Goal: Transaction & Acquisition: Download file/media

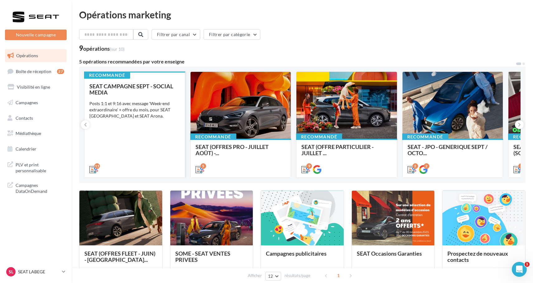
click at [135, 149] on div "SEAT CAMPAGNE SEPT - SOCIAL MEDIA Posts 1:1 et 9:16 avec message 'Week-end extr…" at bounding box center [134, 127] width 91 height 89
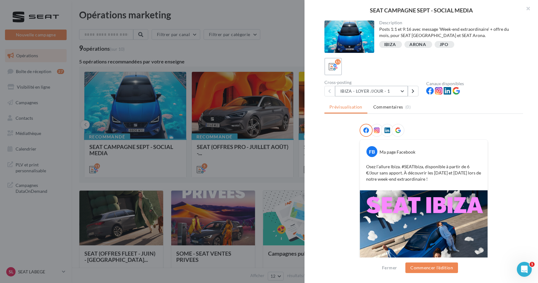
click at [366, 92] on button "IBIZA - LOYER /JOUR - 1" at bounding box center [371, 91] width 73 height 11
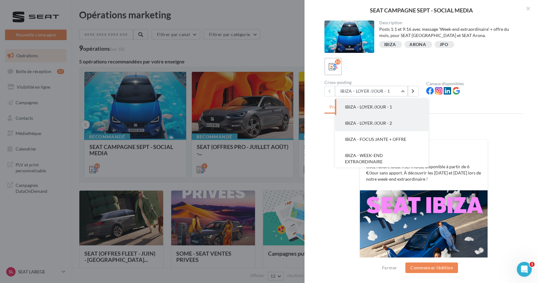
click at [363, 126] on button "IBIZA - LOYER /JOUR - 2" at bounding box center [381, 123] width 93 height 16
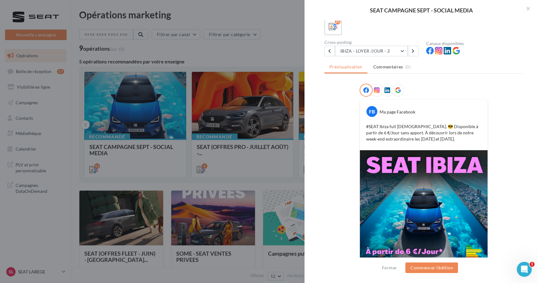
scroll to position [39, 0]
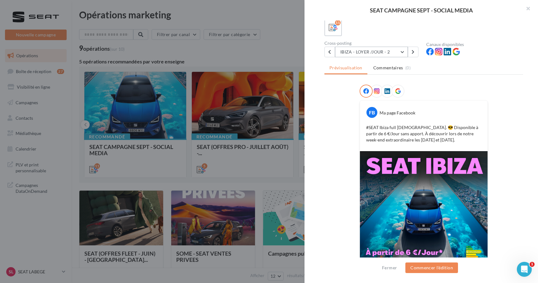
click at [363, 51] on button "IBIZA - LOYER /JOUR - 2" at bounding box center [371, 52] width 73 height 11
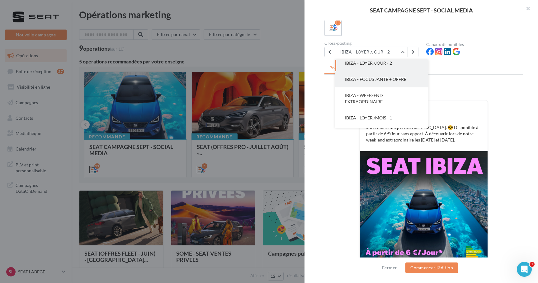
scroll to position [30, 0]
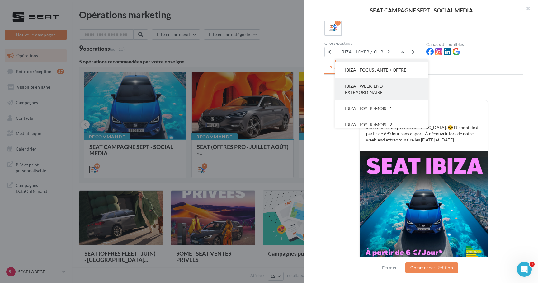
click at [367, 94] on span "IBIZA - WEEK-END EXTRAORDINAIRE" at bounding box center [364, 89] width 38 height 12
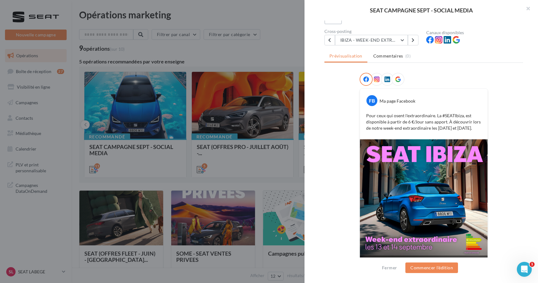
scroll to position [44, 0]
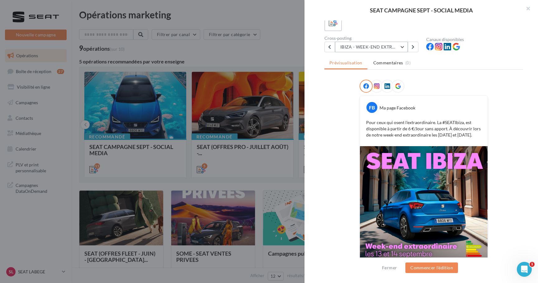
click at [365, 48] on button "IBIZA - WEEK-END EXTRAORDINAIRE" at bounding box center [371, 47] width 73 height 11
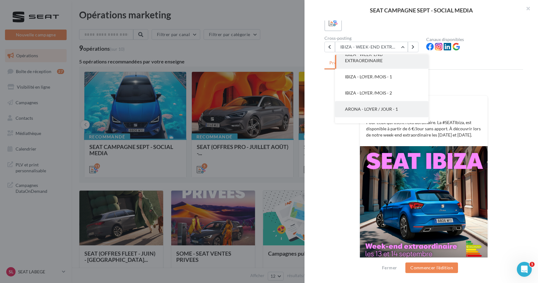
scroll to position [58, 0]
click at [372, 105] on span "ARONA - LOYER / JOUR - 1" at bounding box center [371, 107] width 53 height 5
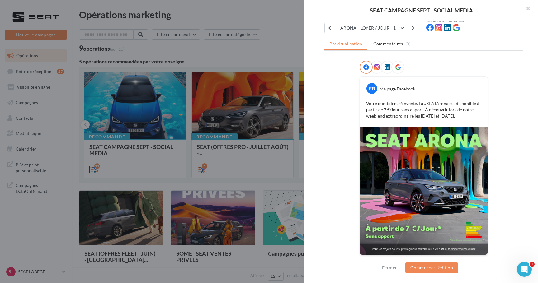
scroll to position [63, 0]
click at [389, 25] on button "ARONA - LOYER / JOUR - 1" at bounding box center [371, 28] width 73 height 11
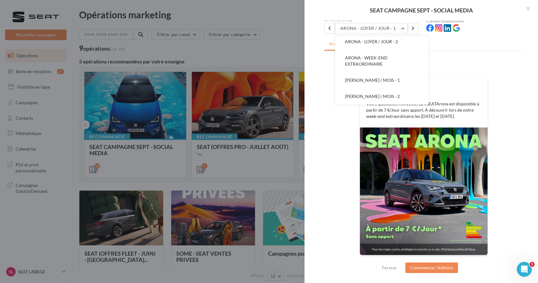
scroll to position [122, 0]
click at [389, 93] on button "[PERSON_NAME] / MOIS - 2" at bounding box center [381, 96] width 93 height 16
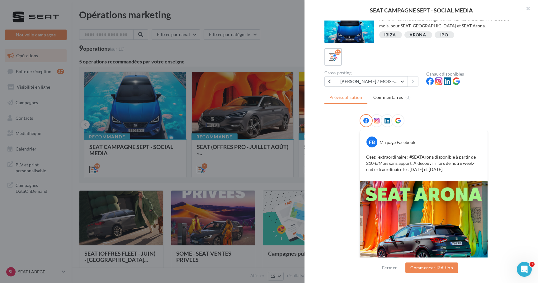
scroll to position [45, 0]
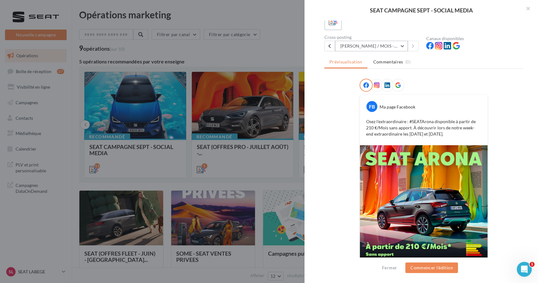
click at [374, 48] on button "[PERSON_NAME] / MOIS - 2" at bounding box center [371, 46] width 73 height 11
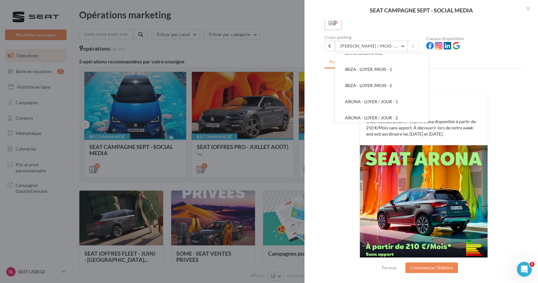
scroll to position [59, 0]
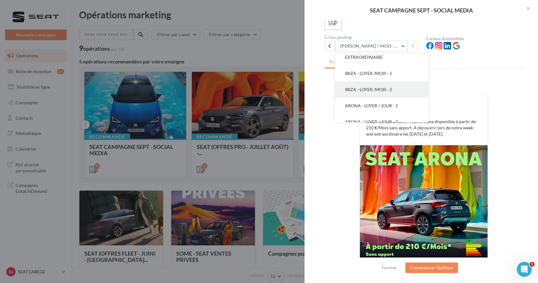
click at [371, 87] on span "IBIZA - LOYER /MOIS - 2" at bounding box center [368, 89] width 47 height 5
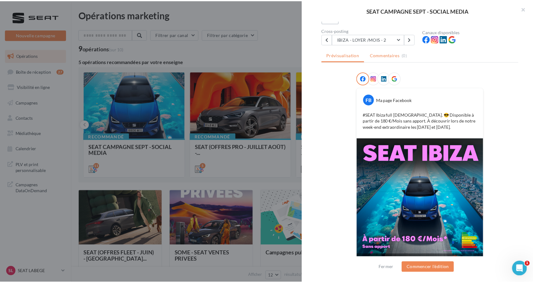
scroll to position [63, 0]
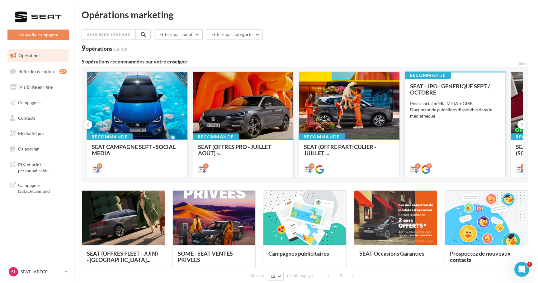
scroll to position [0, 0]
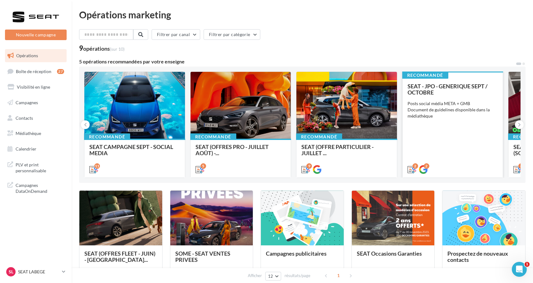
click at [424, 143] on div "SEAT - JPO - GENERIQUE SEPT / OCTOBRE Posts social média META + GMB Document de…" at bounding box center [452, 127] width 91 height 89
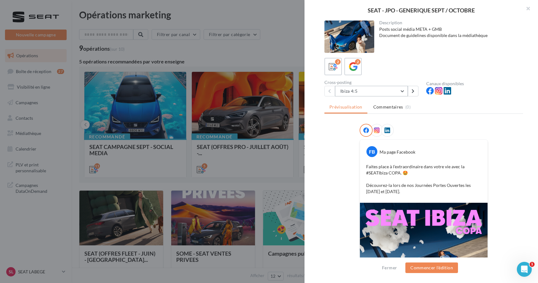
click at [366, 89] on button "Ibiza 4:5" at bounding box center [371, 91] width 73 height 11
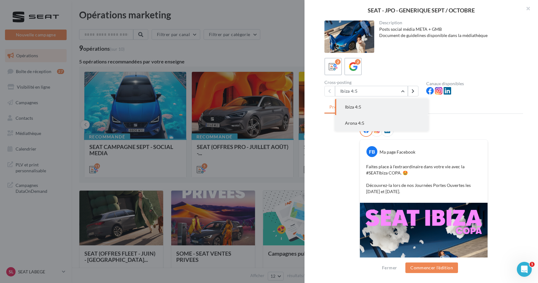
click at [365, 116] on button "Arona 4:5" at bounding box center [381, 123] width 93 height 16
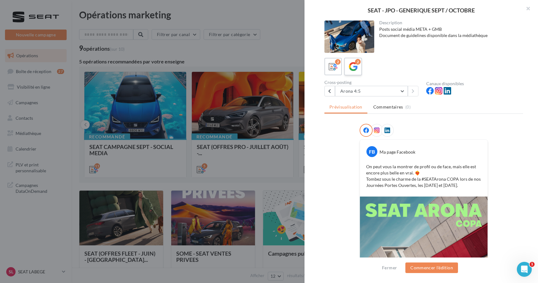
click at [358, 65] on div "2" at bounding box center [353, 67] width 12 height 12
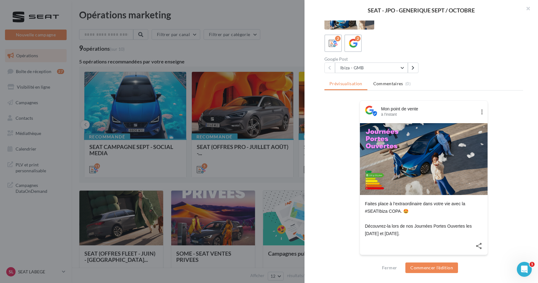
scroll to position [23, 0]
click at [350, 71] on button "Ibiza - GMB" at bounding box center [371, 68] width 73 height 11
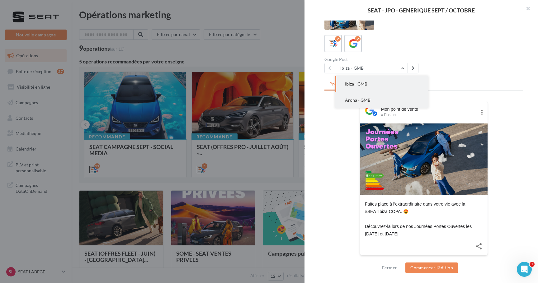
click at [351, 97] on button "Arona - GMB" at bounding box center [381, 100] width 93 height 16
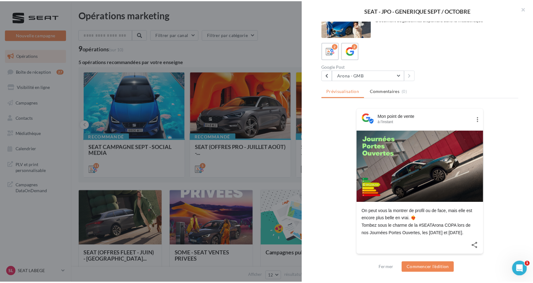
scroll to position [16, 0]
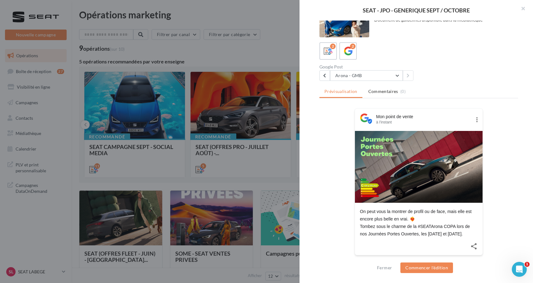
click at [209, 177] on div at bounding box center [266, 141] width 533 height 283
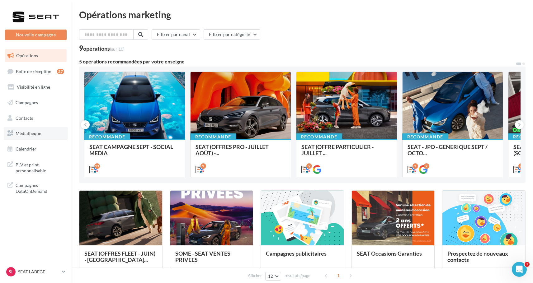
scroll to position [0, 0]
click at [26, 134] on span "Médiathèque" at bounding box center [29, 133] width 26 height 5
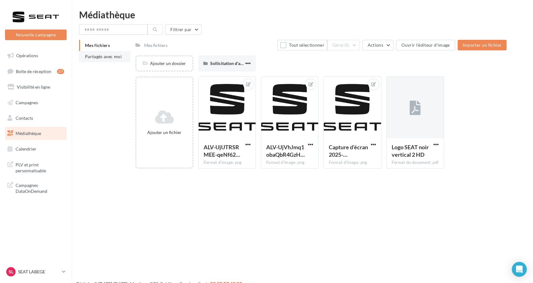
click at [112, 60] on li "Partagés avec moi" at bounding box center [104, 56] width 51 height 11
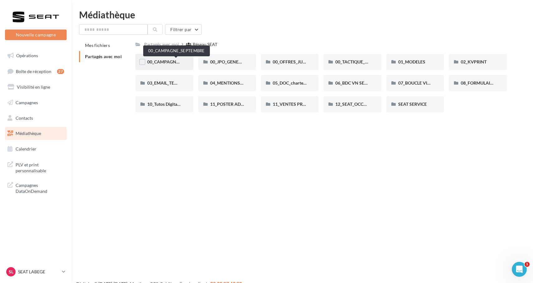
click at [176, 63] on span "00_CAMPAGNE_SEPTEMBRE" at bounding box center [176, 61] width 58 height 5
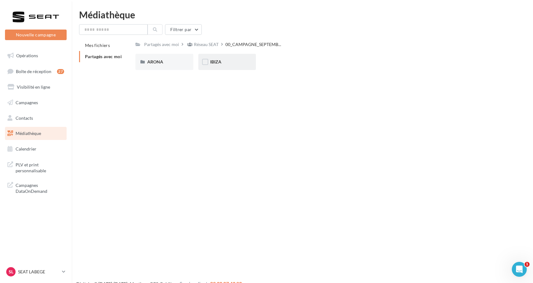
click at [222, 63] on div "IBIZA" at bounding box center [227, 62] width 34 height 6
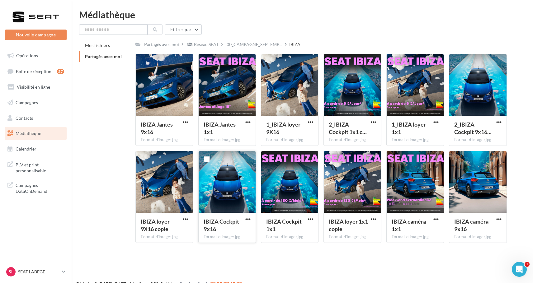
click at [252, 220] on div "IBIZA Cockpit 9x16 Format d'image: jpg" at bounding box center [226, 227] width 57 height 29
click at [248, 220] on span "button" at bounding box center [247, 219] width 5 height 5
click at [249, 226] on button "Télécharger" at bounding box center [220, 231] width 62 height 16
click at [64, 269] on icon at bounding box center [63, 271] width 3 height 5
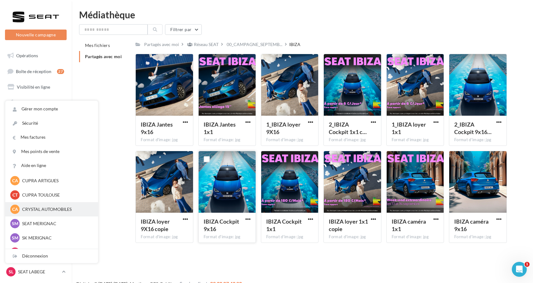
scroll to position [30, 0]
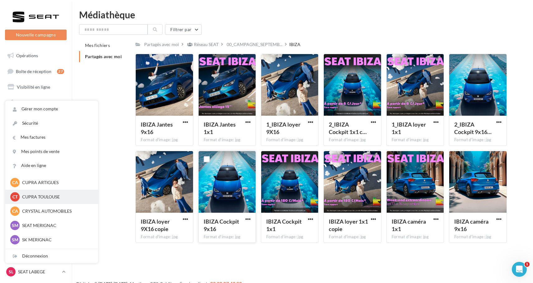
click at [57, 198] on p "CUPRA TOULOUSE" at bounding box center [56, 197] width 68 height 6
